Goal: Task Accomplishment & Management: Use online tool/utility

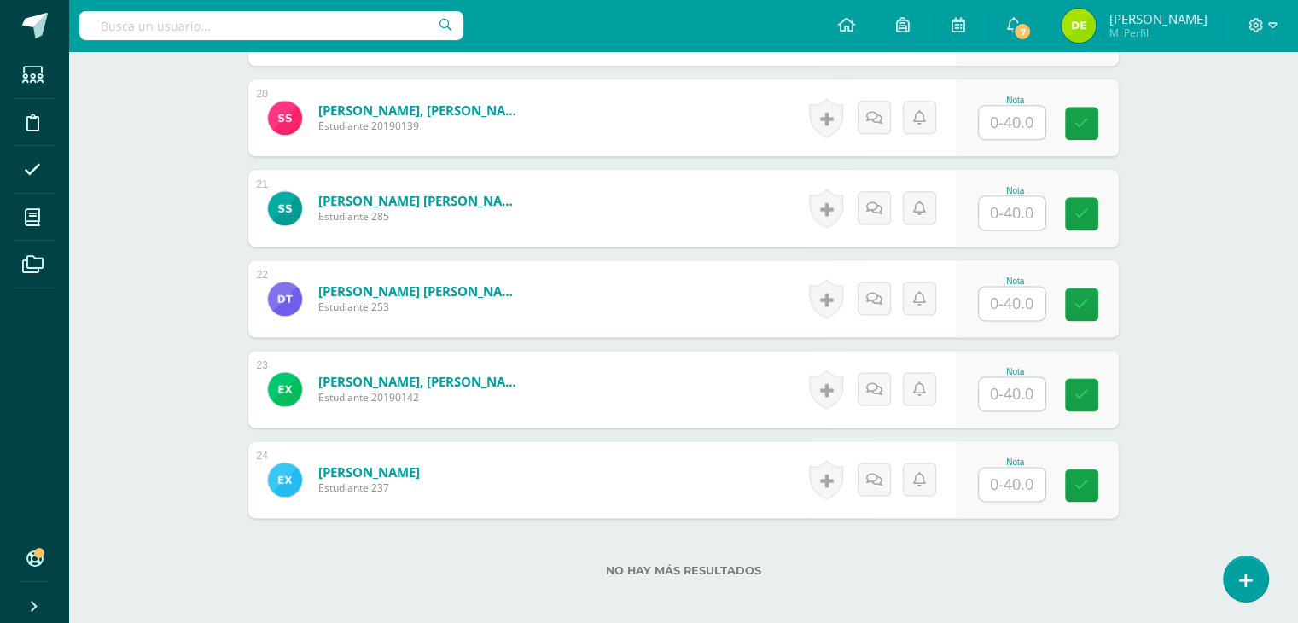
scroll to position [2229, 0]
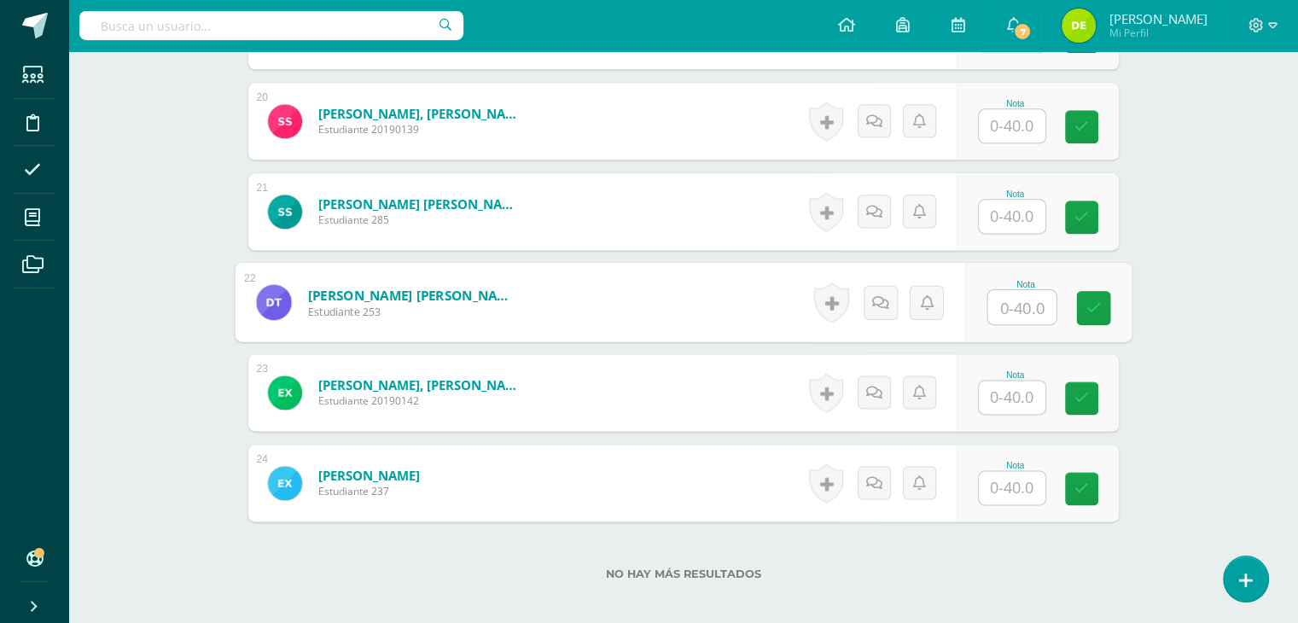
click at [1029, 311] on input "text" at bounding box center [1021, 307] width 68 height 34
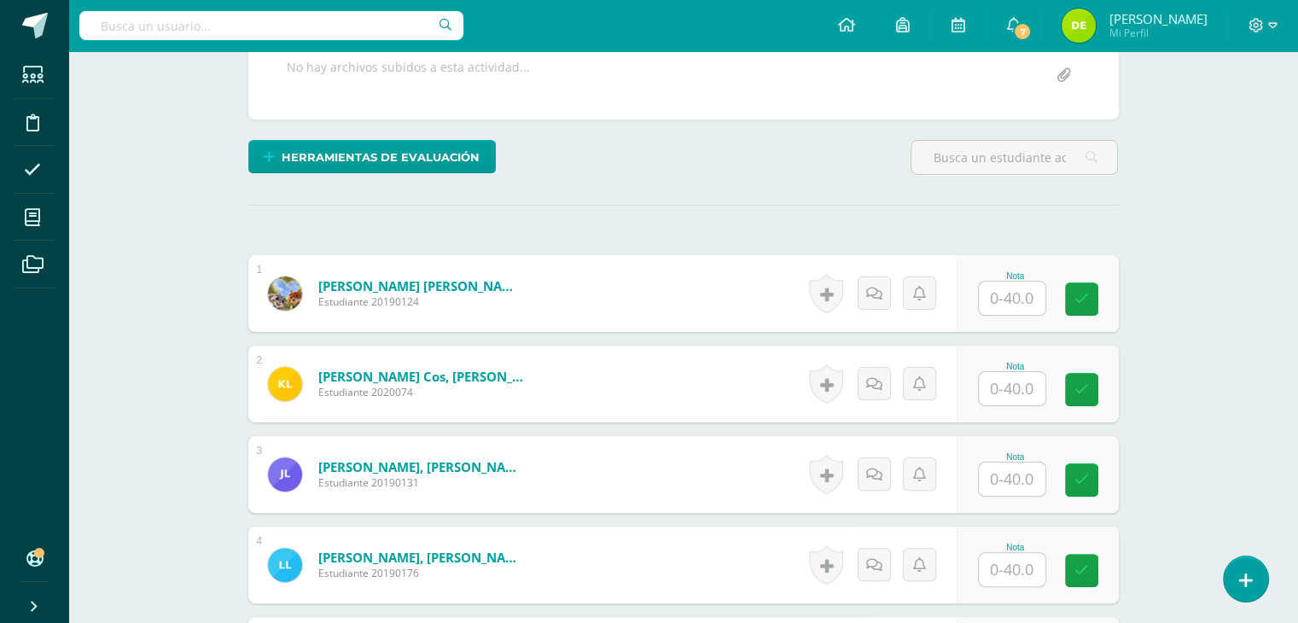
scroll to position [395, 0]
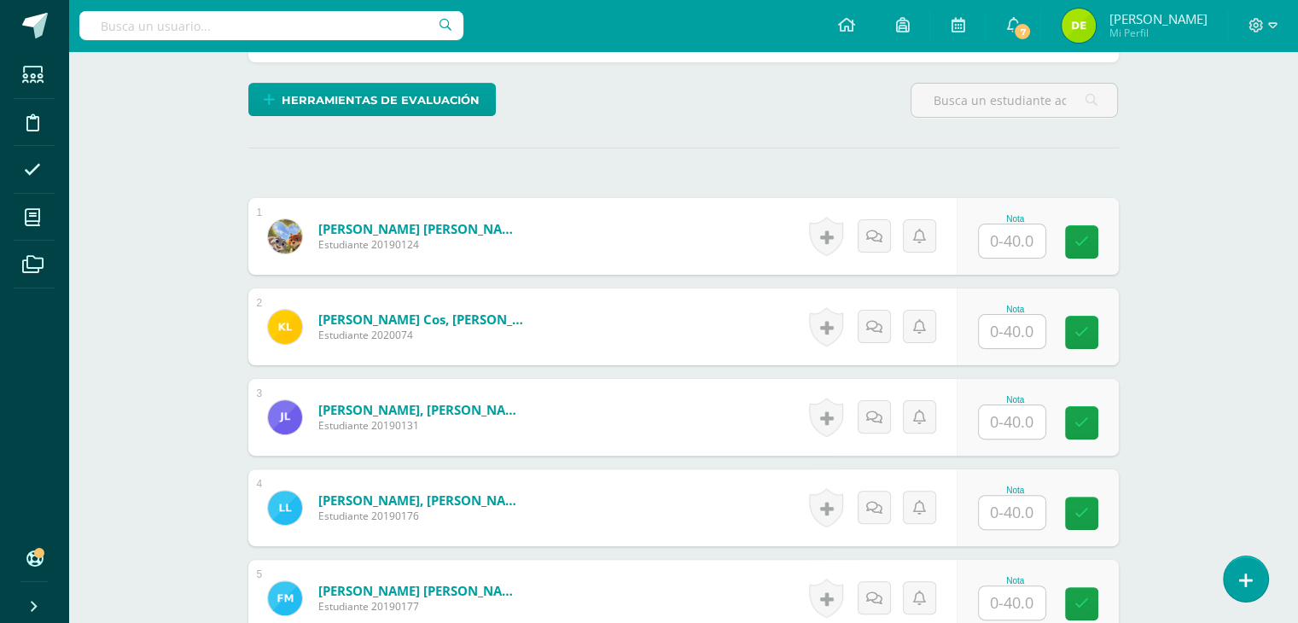
type input "17"
click at [1017, 417] on input "text" at bounding box center [1021, 422] width 68 height 34
type input "30"
click at [1019, 503] on input "text" at bounding box center [1012, 512] width 67 height 33
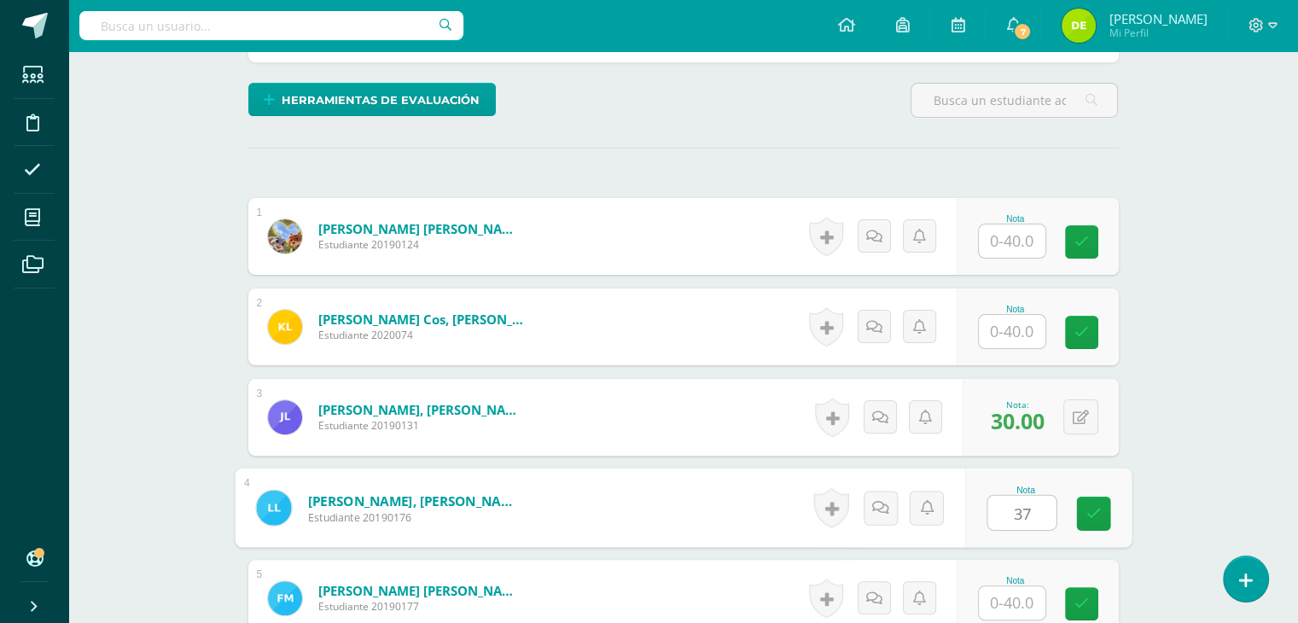
type input "37"
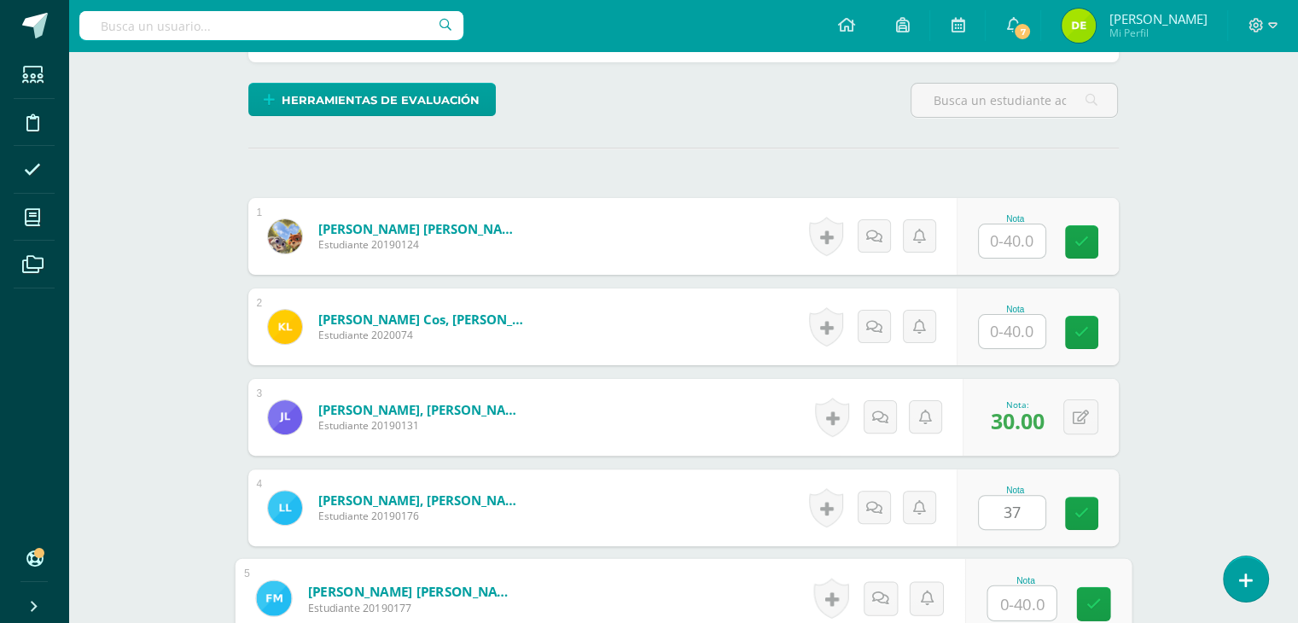
click at [1023, 601] on input "text" at bounding box center [1021, 603] width 68 height 34
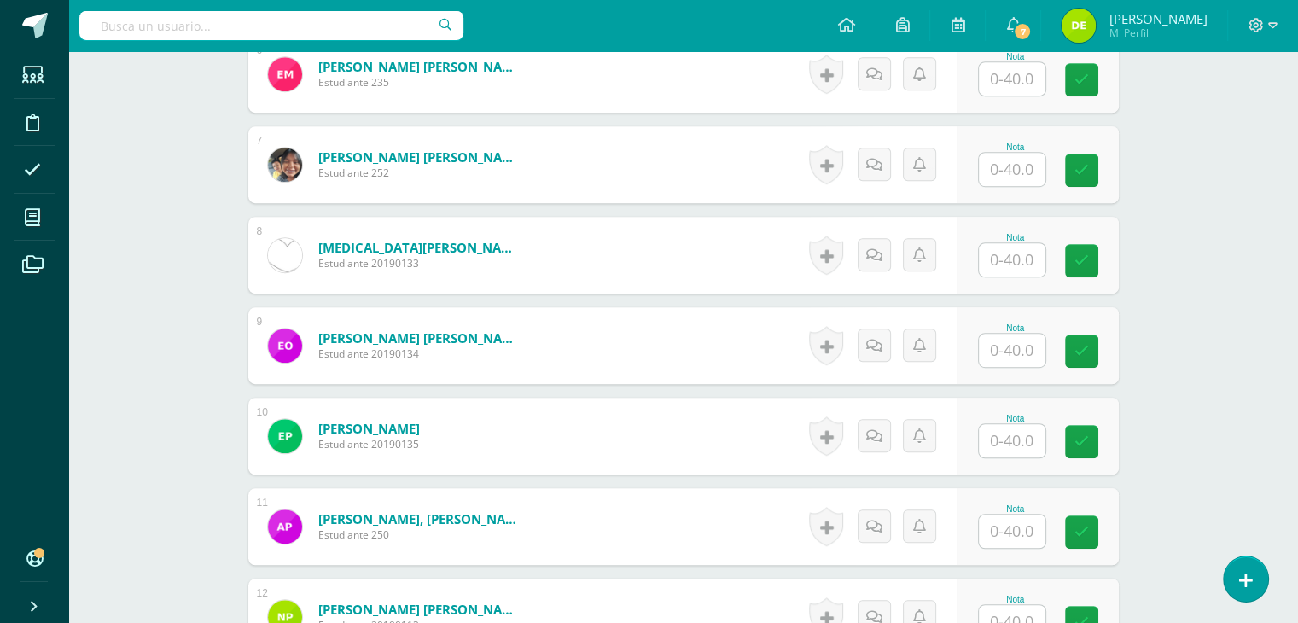
scroll to position [1016, 0]
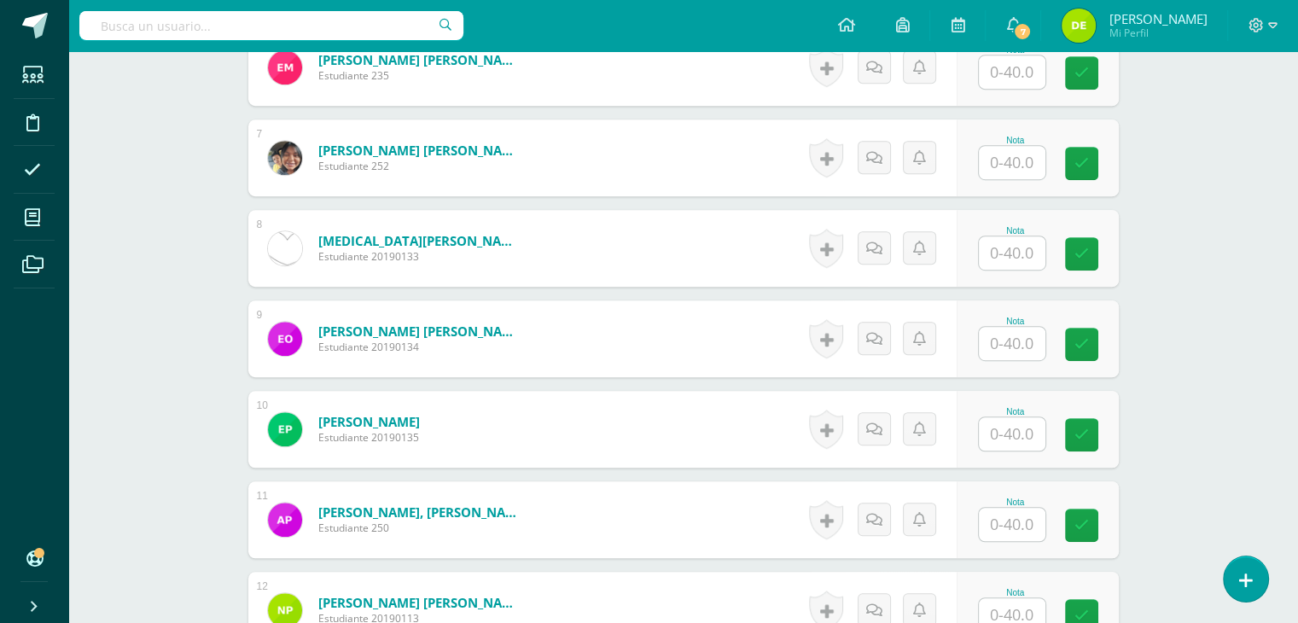
type input "32"
click at [1011, 73] on input "text" at bounding box center [1012, 71] width 67 height 33
type input "31"
click at [1012, 170] on input "text" at bounding box center [1021, 163] width 68 height 34
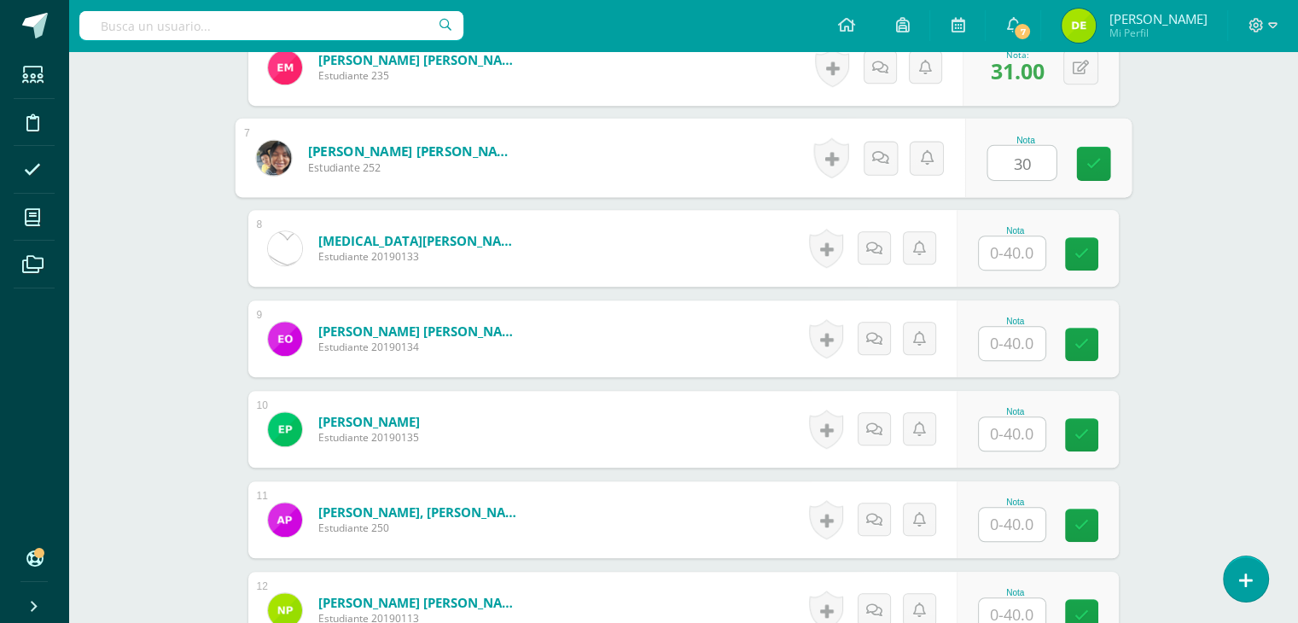
type input "30"
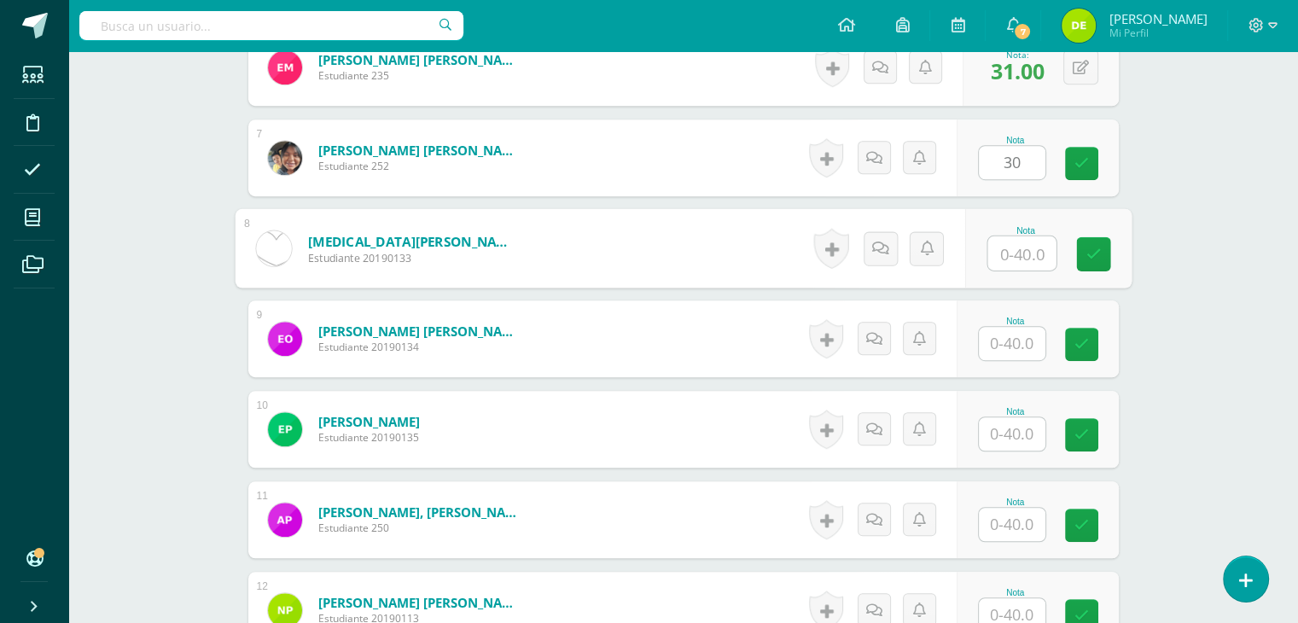
click at [1026, 251] on input "text" at bounding box center [1021, 253] width 68 height 34
type input "35"
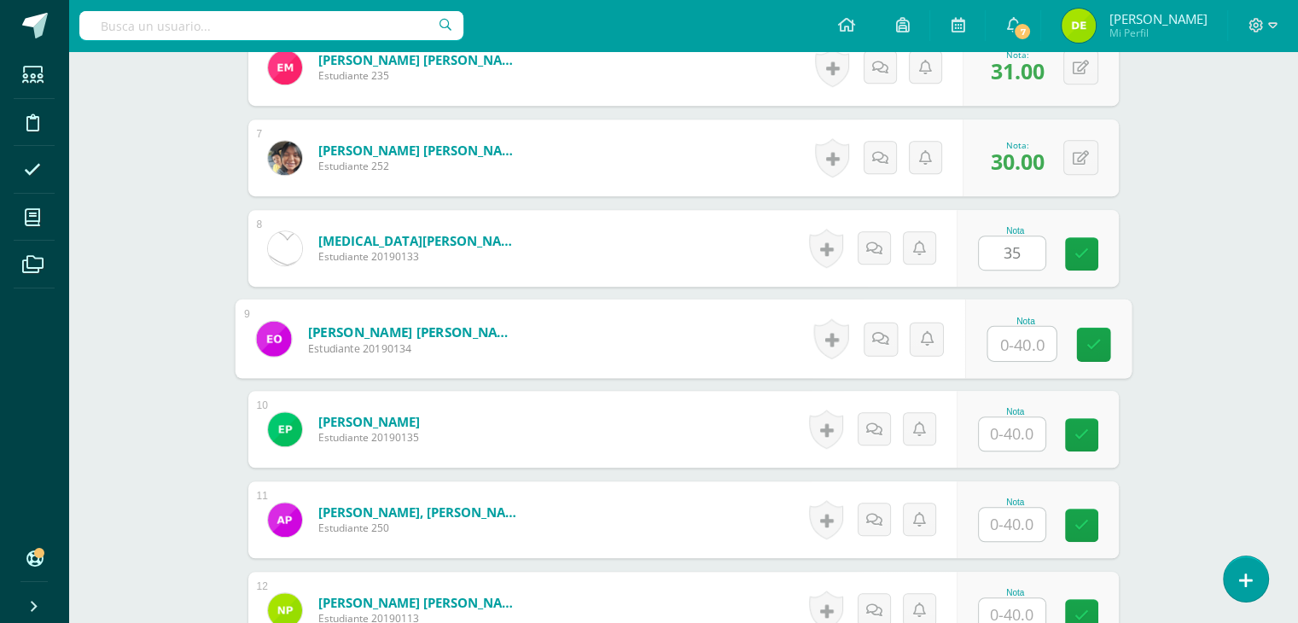
click at [1019, 338] on input "text" at bounding box center [1021, 344] width 68 height 34
type input "36"
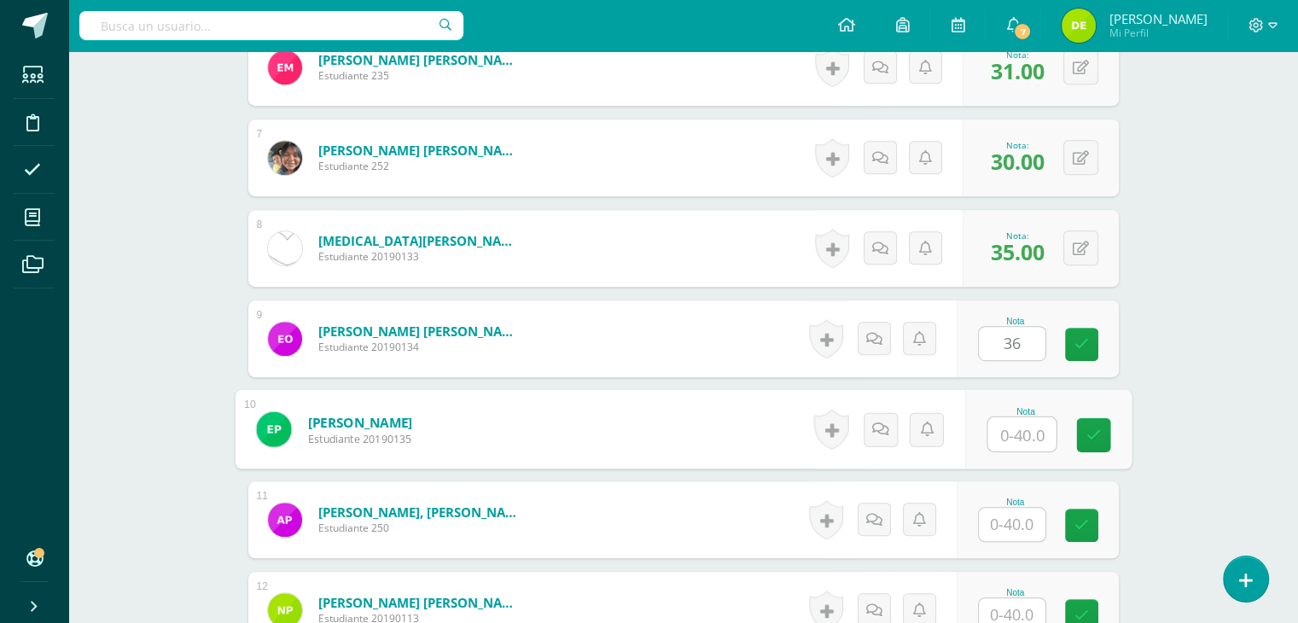
click at [1019, 424] on input "text" at bounding box center [1021, 434] width 68 height 34
type input "31"
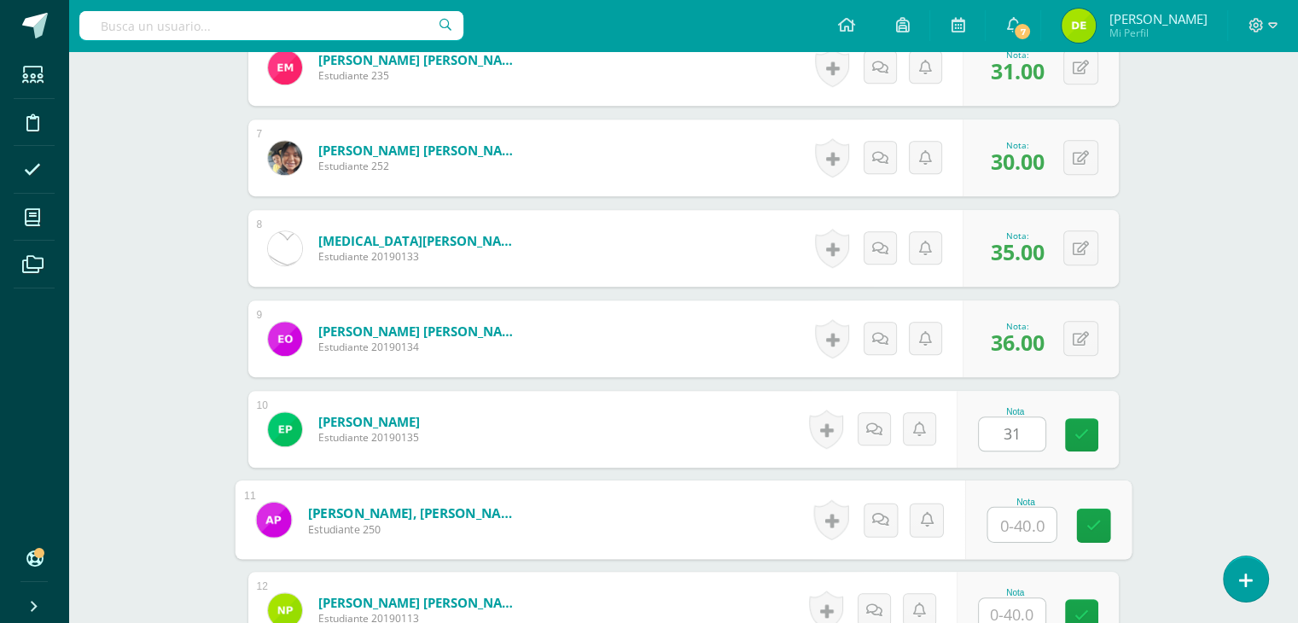
click at [1026, 521] on input "text" at bounding box center [1021, 525] width 68 height 34
type input "34"
click at [1017, 613] on input "text" at bounding box center [1012, 614] width 67 height 33
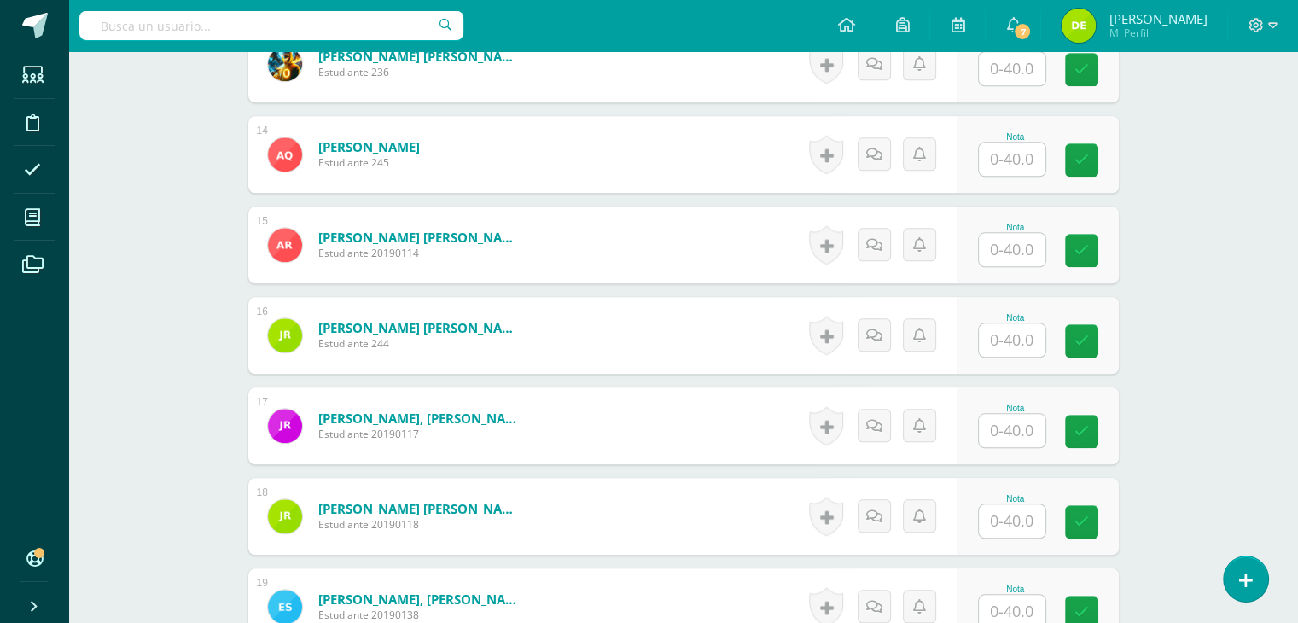
scroll to position [1650, 0]
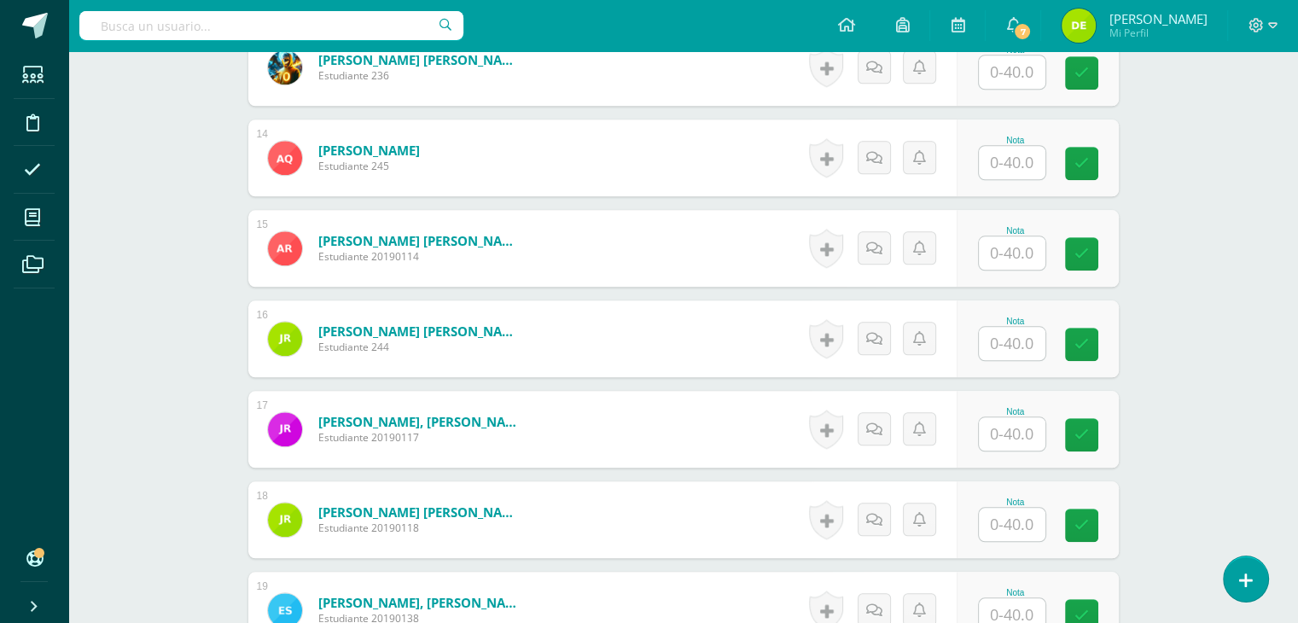
type input "40"
click at [1016, 166] on input "text" at bounding box center [1021, 163] width 68 height 34
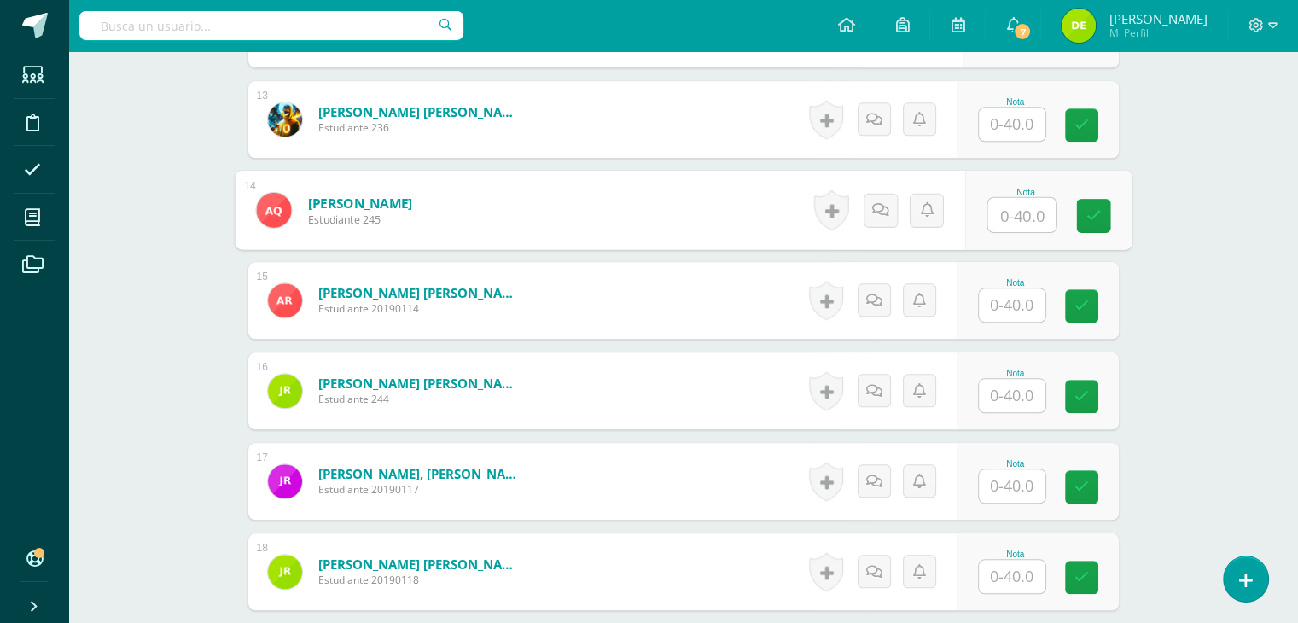
scroll to position [1567, 0]
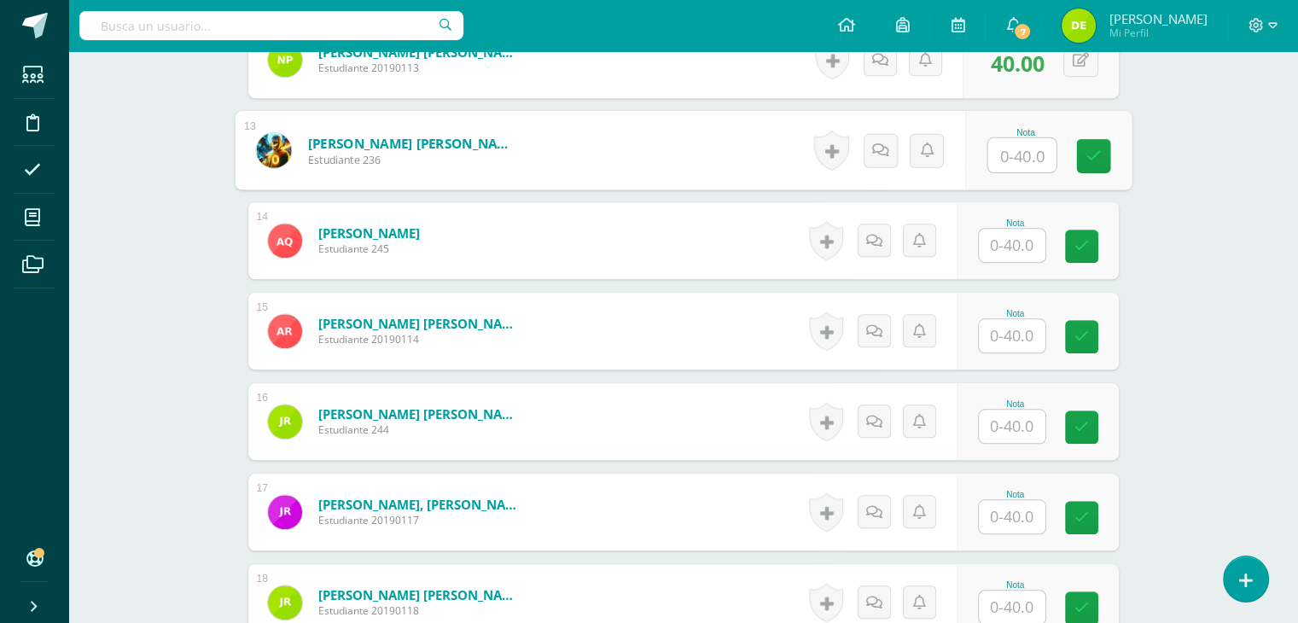
click at [1015, 160] on input "text" at bounding box center [1021, 155] width 68 height 34
type input "30"
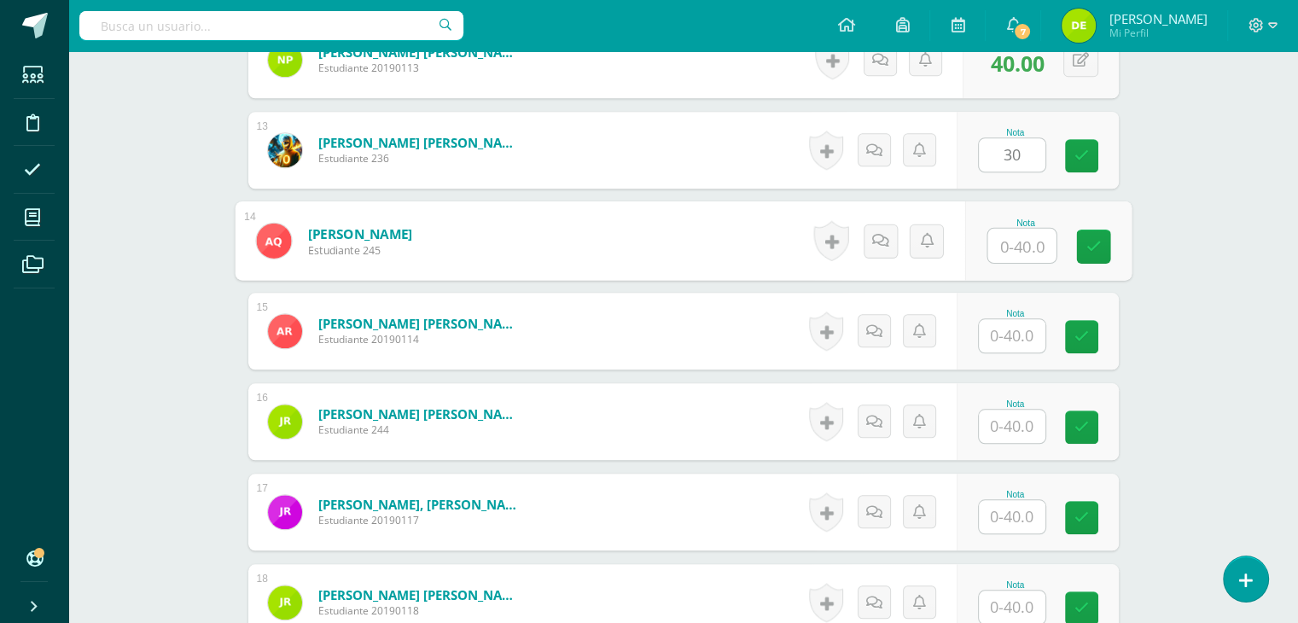
click at [1020, 248] on input "text" at bounding box center [1021, 246] width 68 height 34
type input "34"
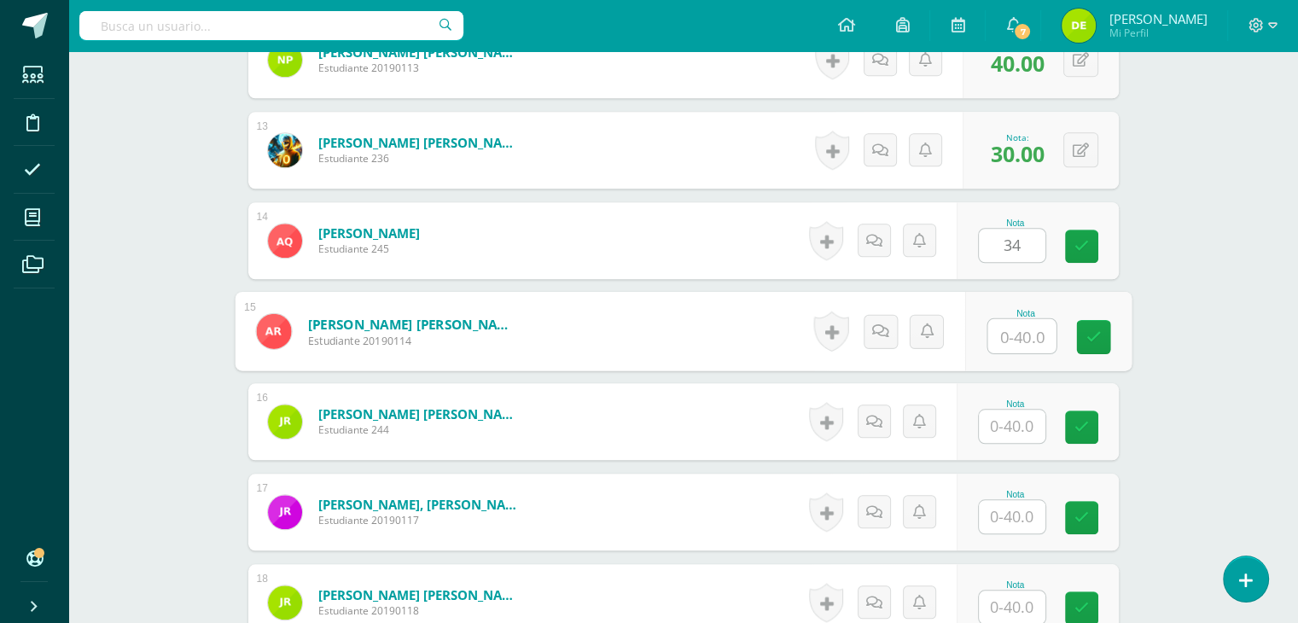
click at [1014, 339] on input "text" at bounding box center [1021, 336] width 68 height 34
type input "35"
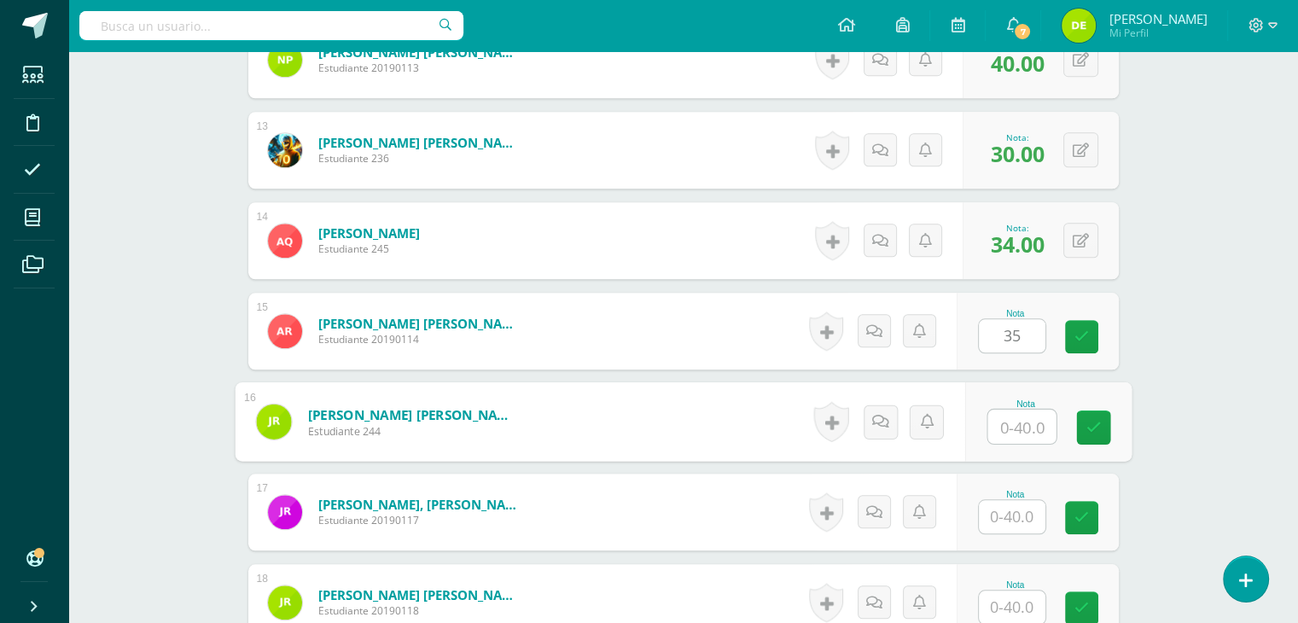
click at [1006, 431] on input "text" at bounding box center [1021, 427] width 68 height 34
type input "38"
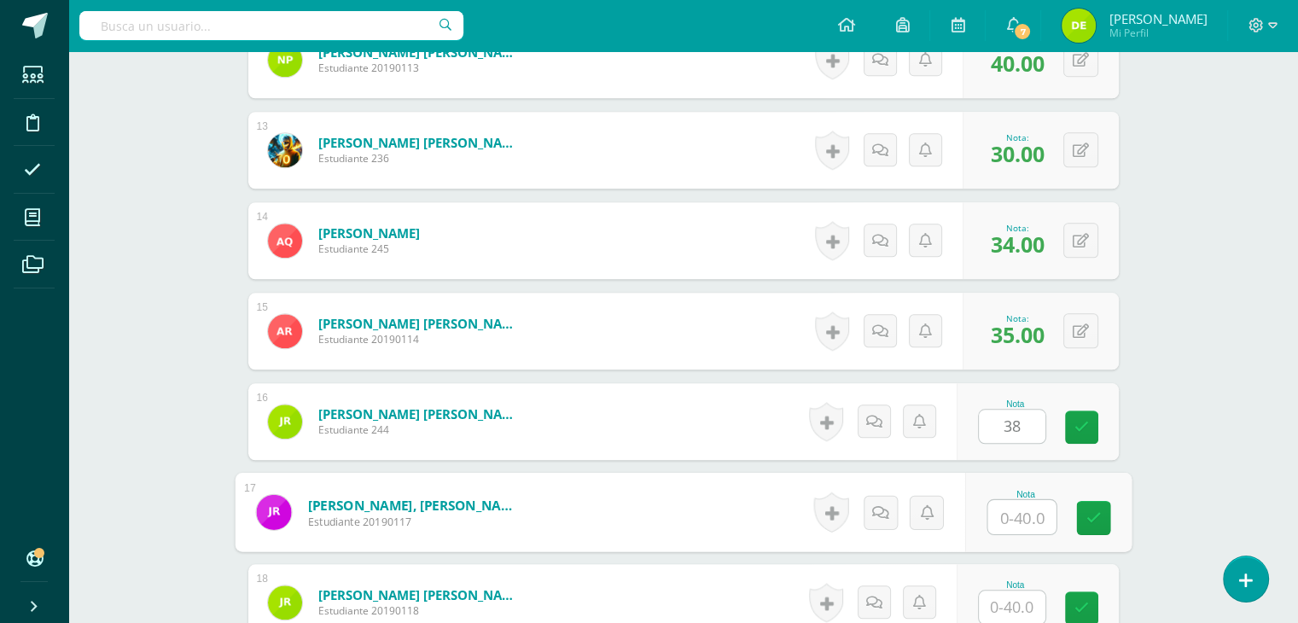
click at [1011, 520] on input "text" at bounding box center [1021, 517] width 68 height 34
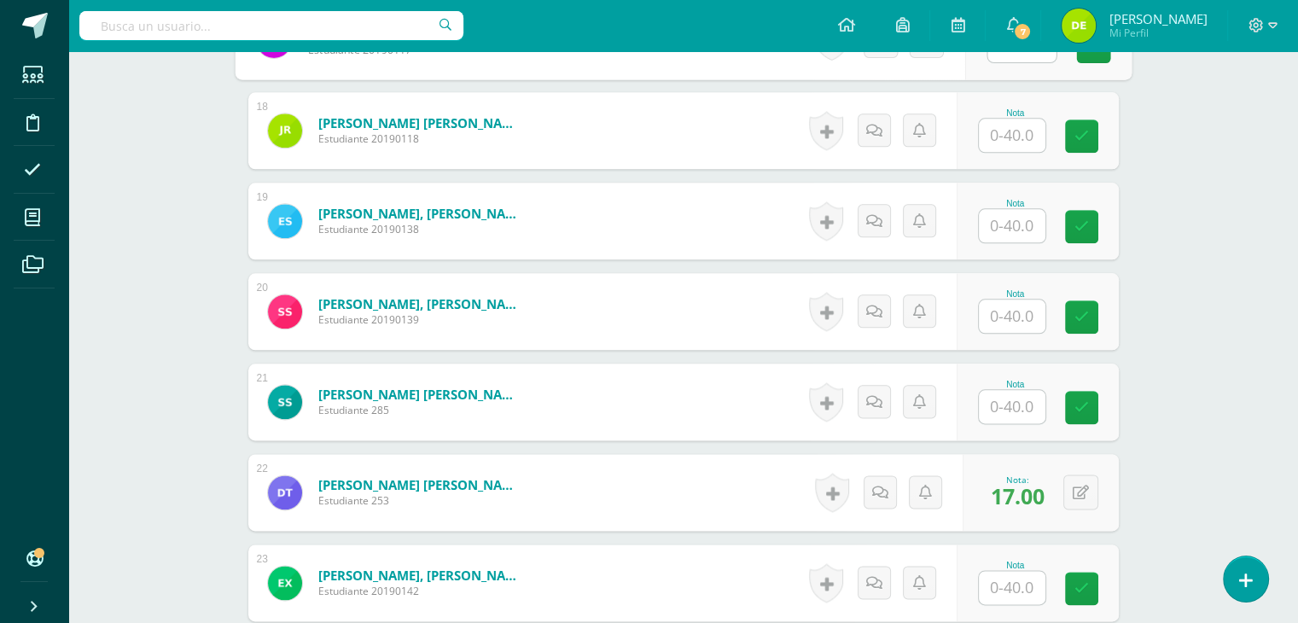
scroll to position [2046, 0]
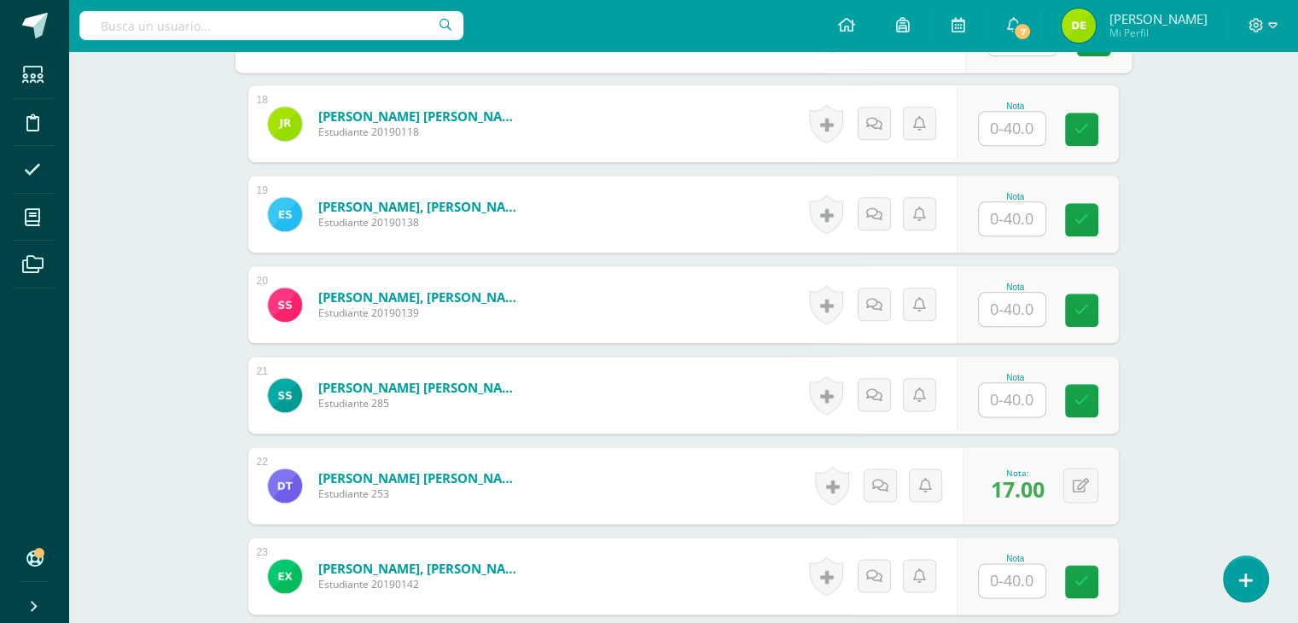
type input "34"
click at [1005, 133] on input "text" at bounding box center [1021, 129] width 68 height 34
type input "32"
click at [1012, 213] on input "text" at bounding box center [1021, 219] width 68 height 34
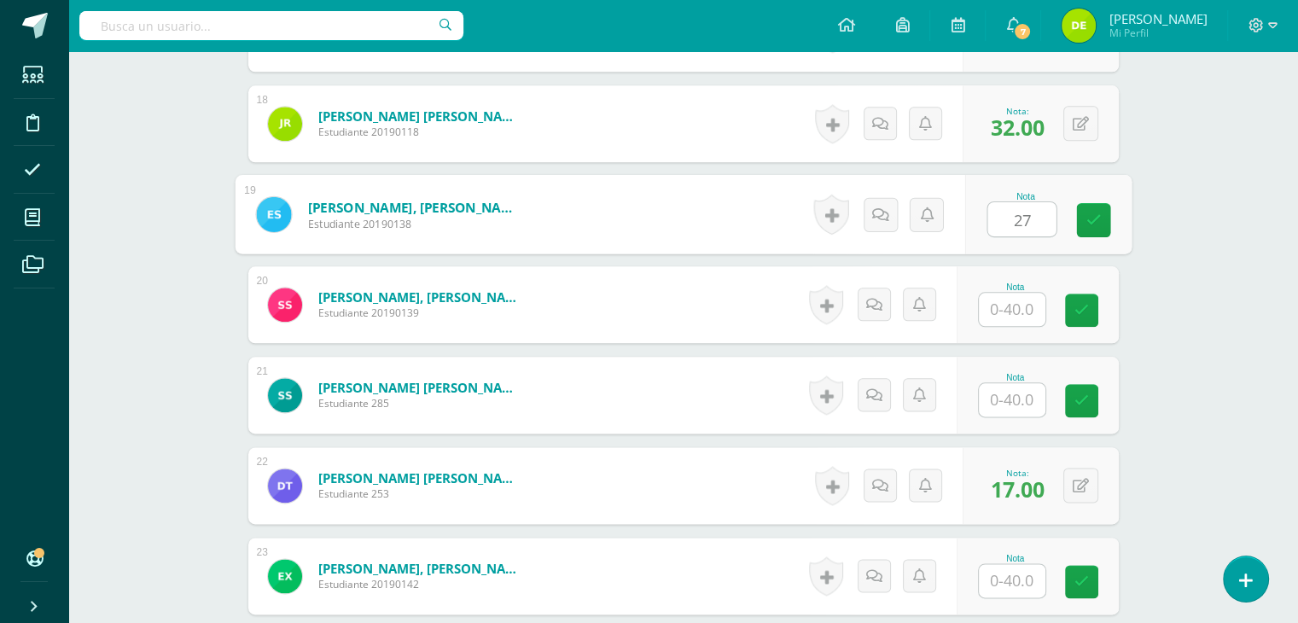
type input "27"
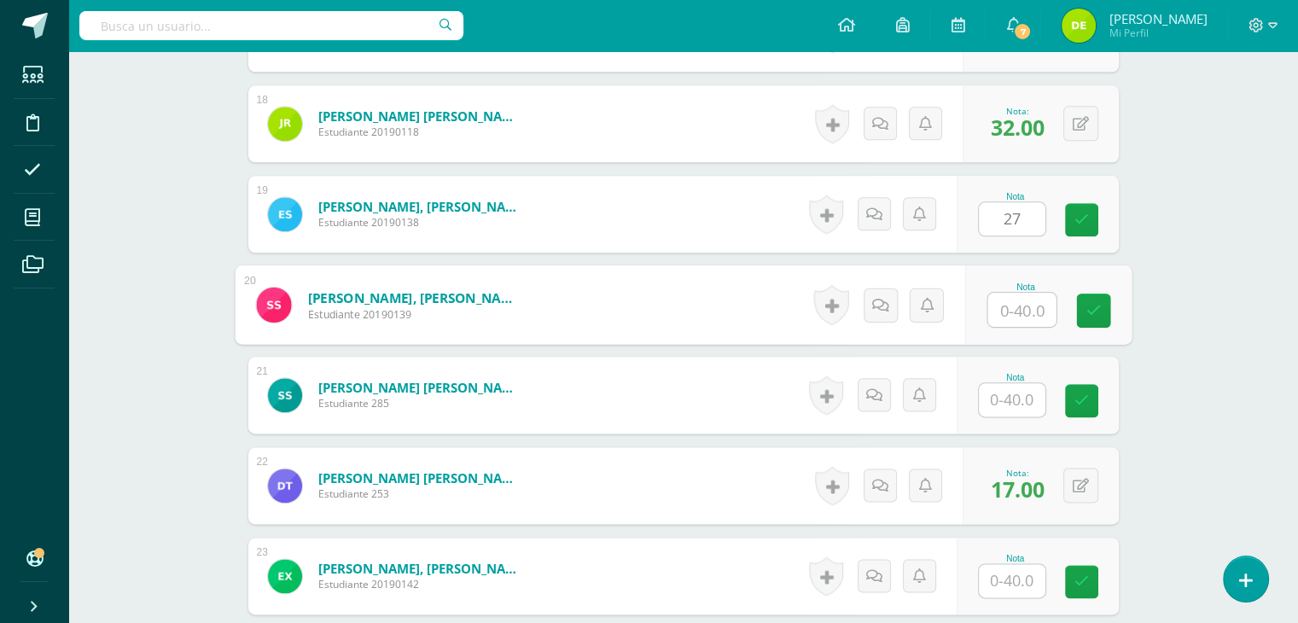
click at [1014, 309] on input "text" at bounding box center [1021, 310] width 68 height 34
type input "40"
click at [1098, 303] on icon at bounding box center [1093, 310] width 15 height 15
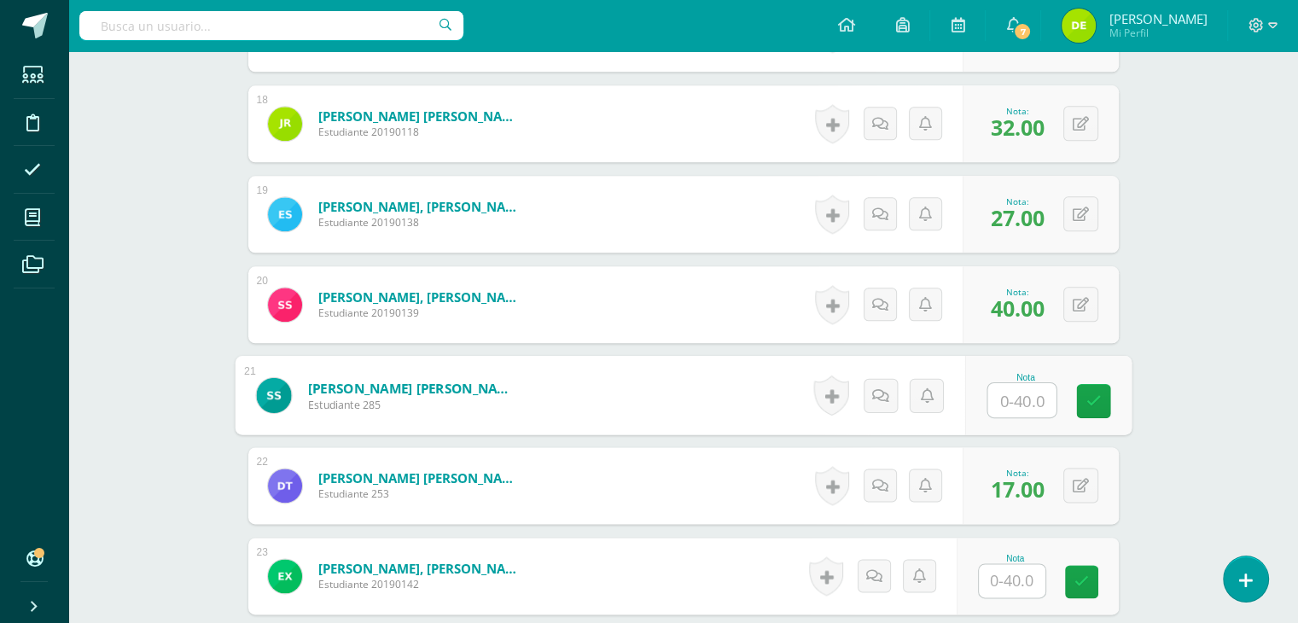
click at [999, 391] on input "text" at bounding box center [1021, 400] width 68 height 34
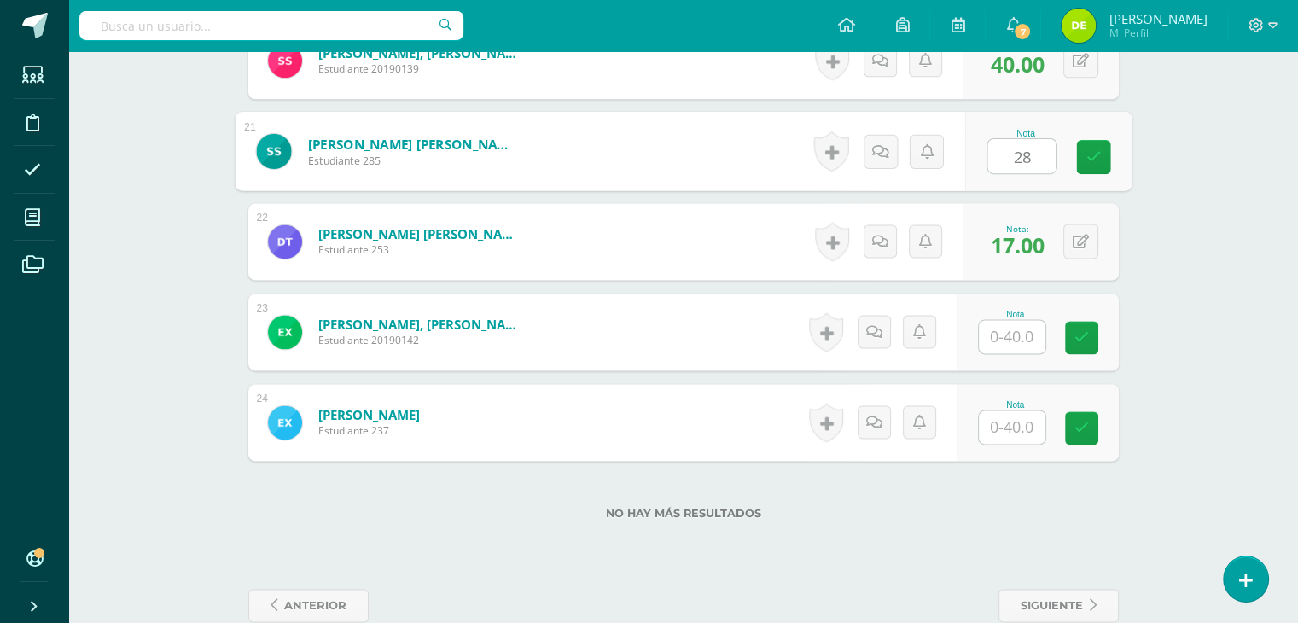
scroll to position [2293, 0]
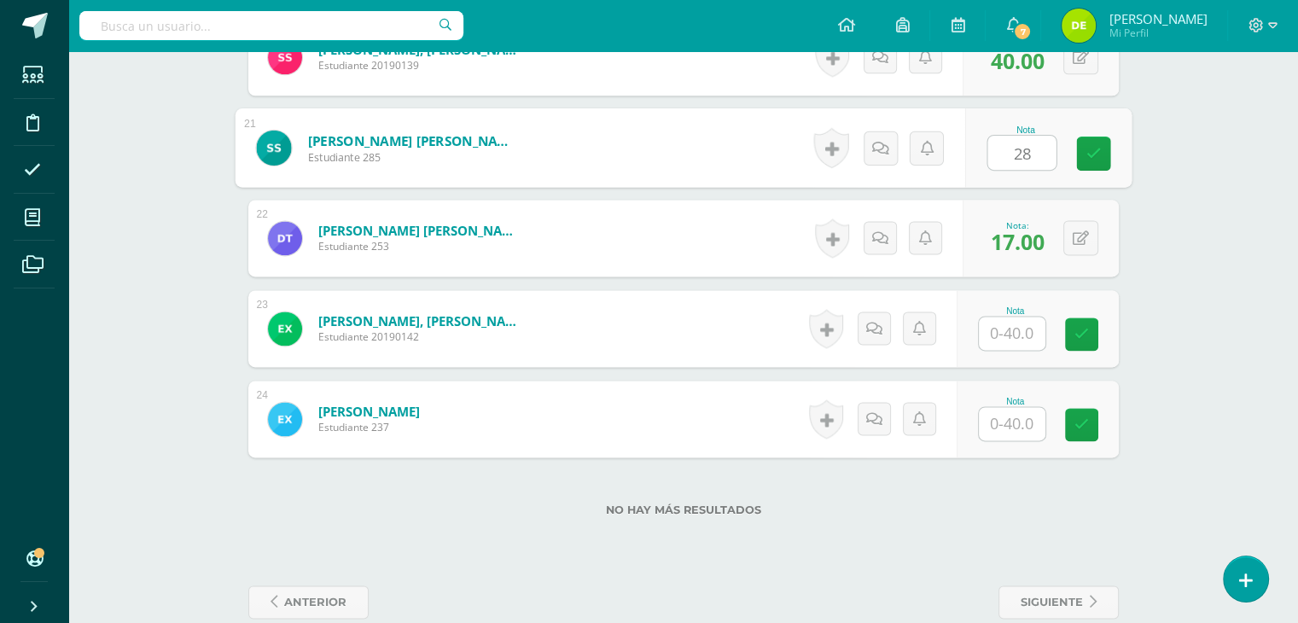
type input "28"
click at [1028, 332] on input "text" at bounding box center [1012, 333] width 67 height 33
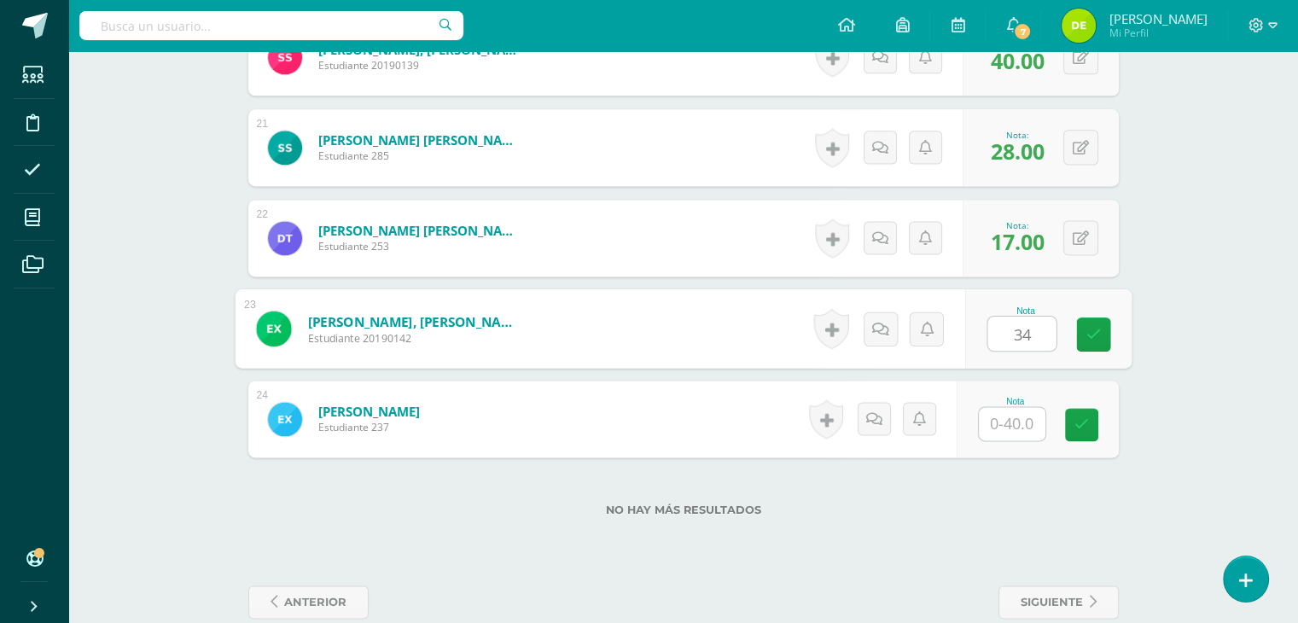
type input "34"
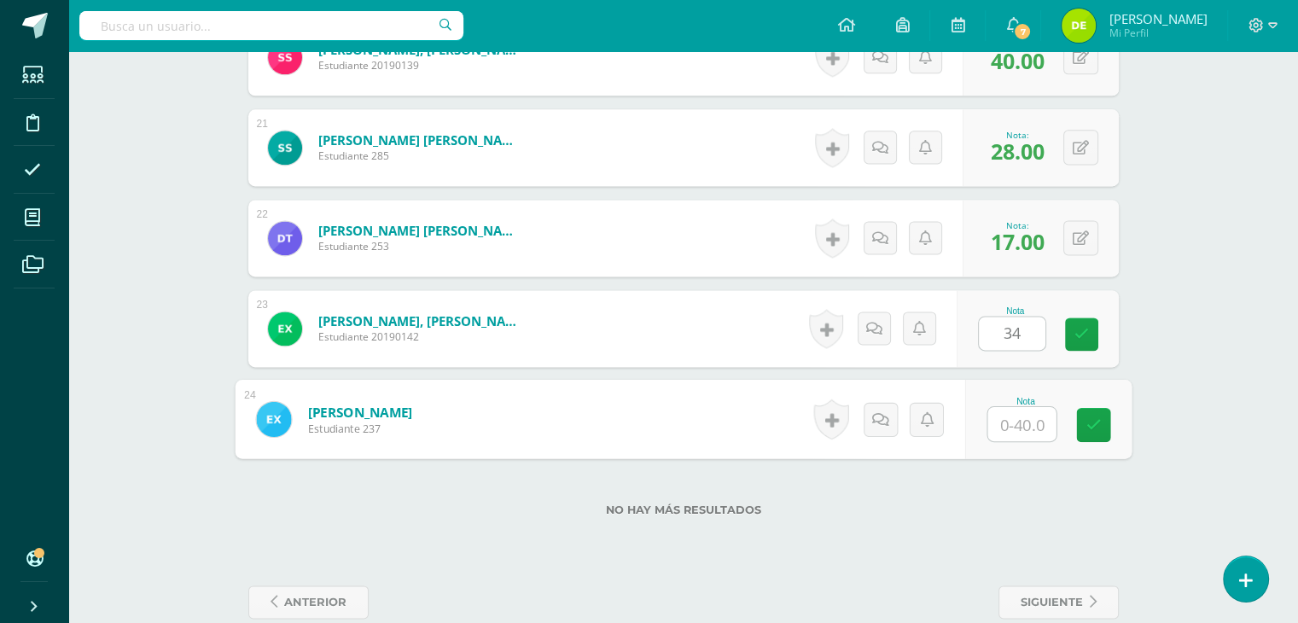
click at [1023, 417] on input "text" at bounding box center [1021, 424] width 68 height 34
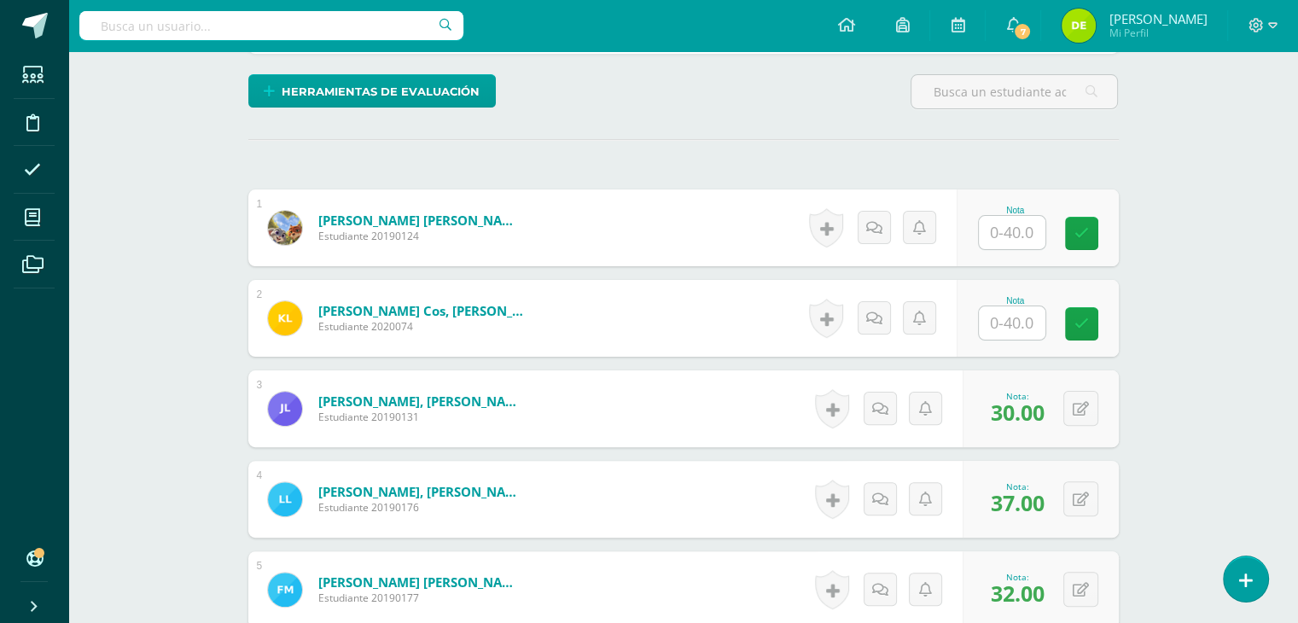
scroll to position [414, 0]
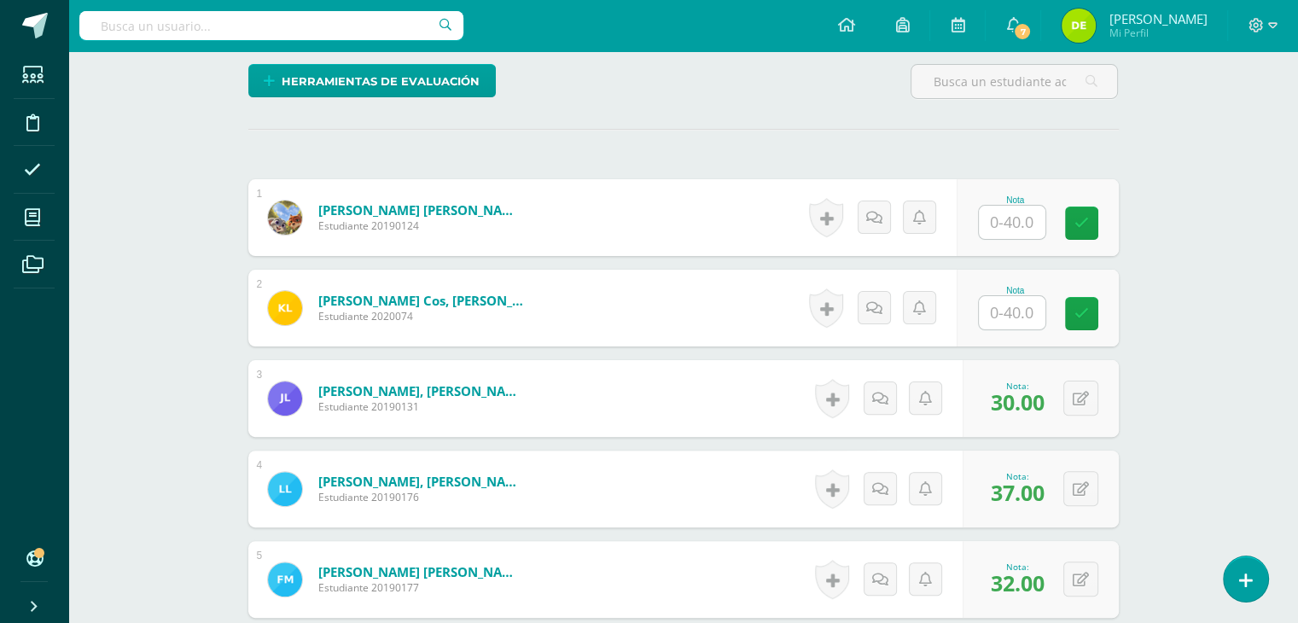
type input "30"
click at [1009, 308] on input "text" at bounding box center [1021, 313] width 68 height 34
type input "30"
click at [1016, 228] on input "text" at bounding box center [1012, 222] width 67 height 33
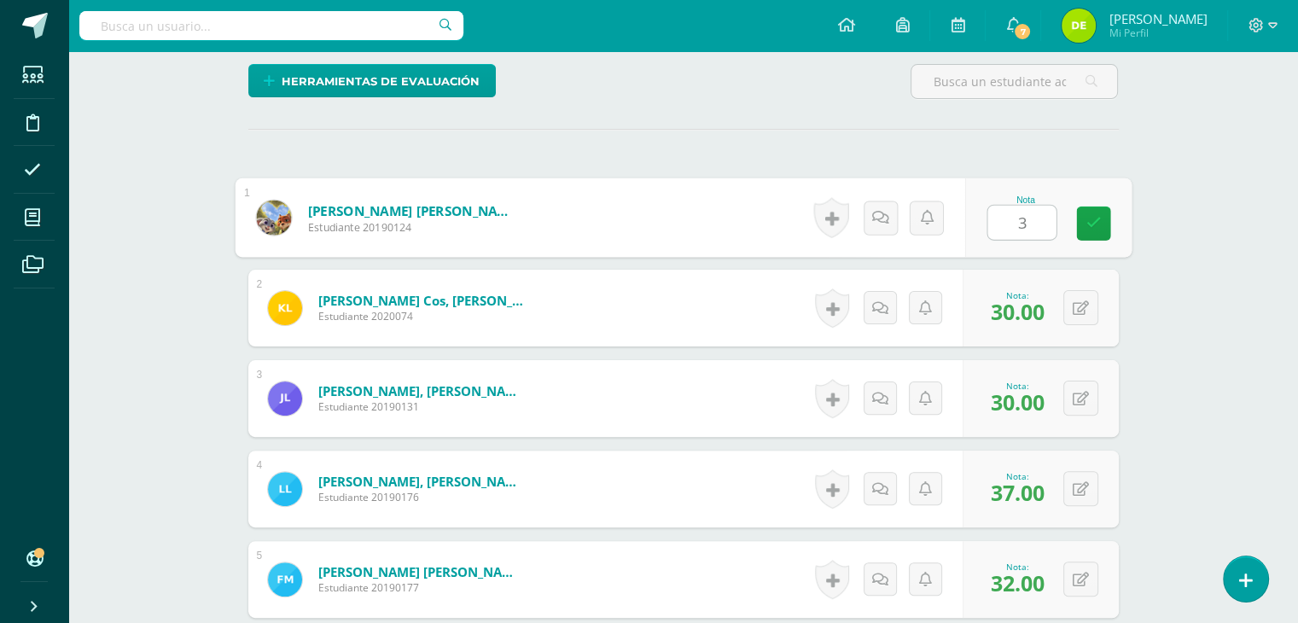
type input "31"
click at [1098, 216] on icon at bounding box center [1093, 223] width 15 height 15
